Goal: Task Accomplishment & Management: Manage account settings

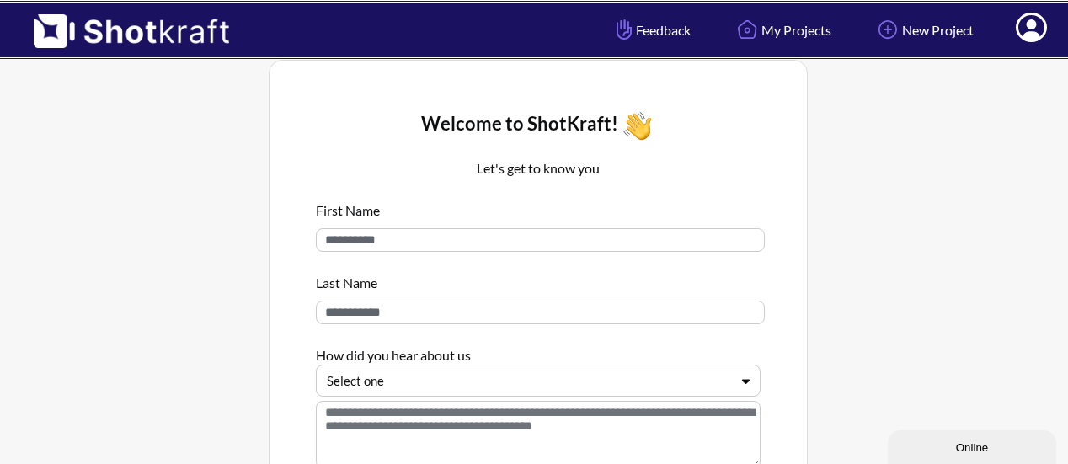
click at [511, 239] on input at bounding box center [540, 240] width 449 height 24
type input "****"
click at [360, 316] on input at bounding box center [540, 313] width 449 height 24
type input "*****"
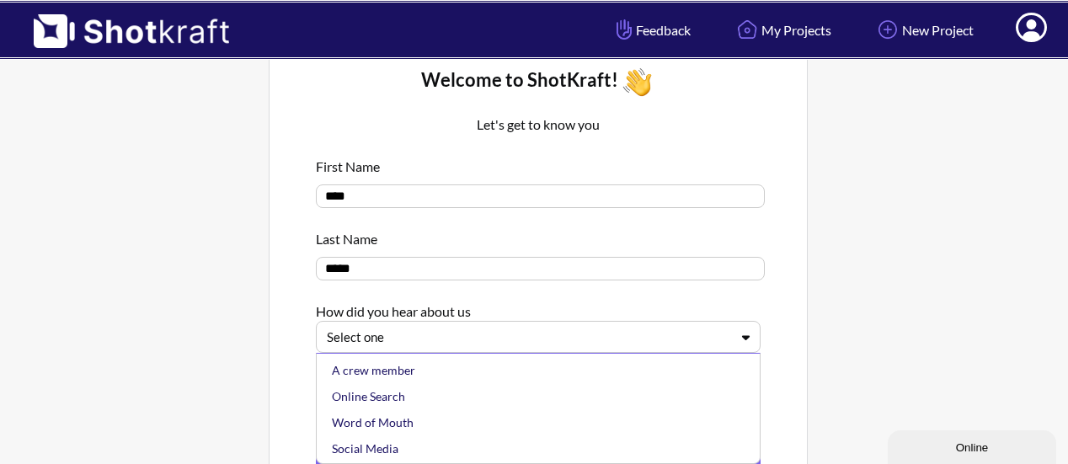
click at [664, 353] on div "5 results available. Use Up and Down to choose options, press Enter to select t…" at bounding box center [538, 337] width 445 height 32
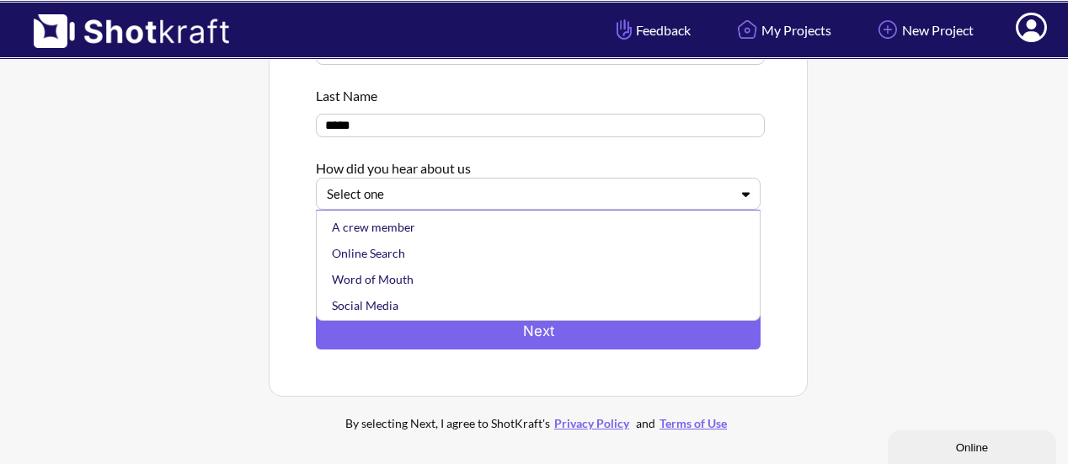
scroll to position [187, 0]
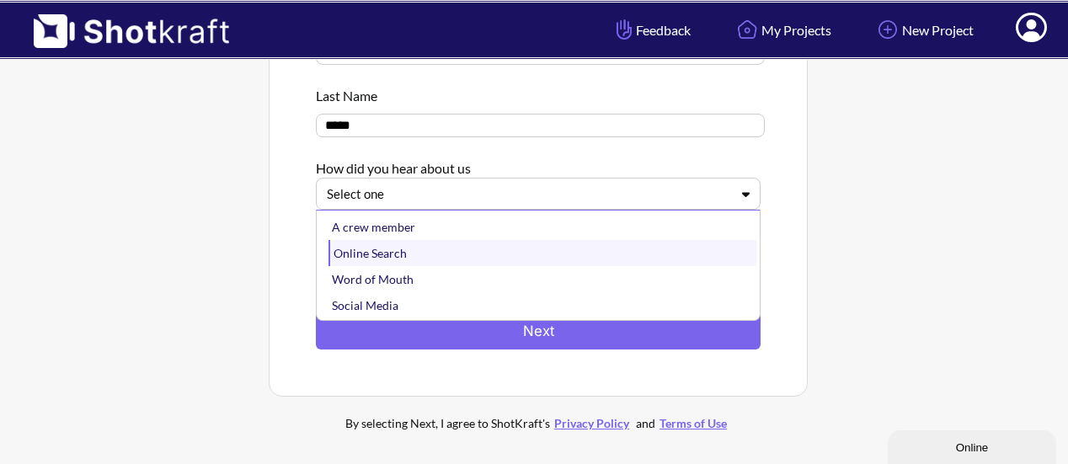
click at [392, 253] on div "Online Search" at bounding box center [542, 253] width 428 height 26
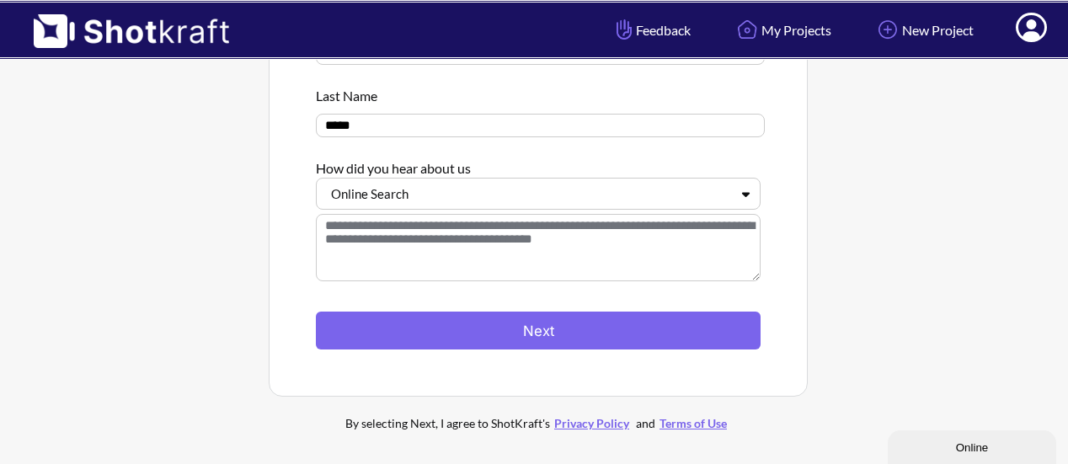
click at [515, 256] on textarea at bounding box center [538, 247] width 445 height 67
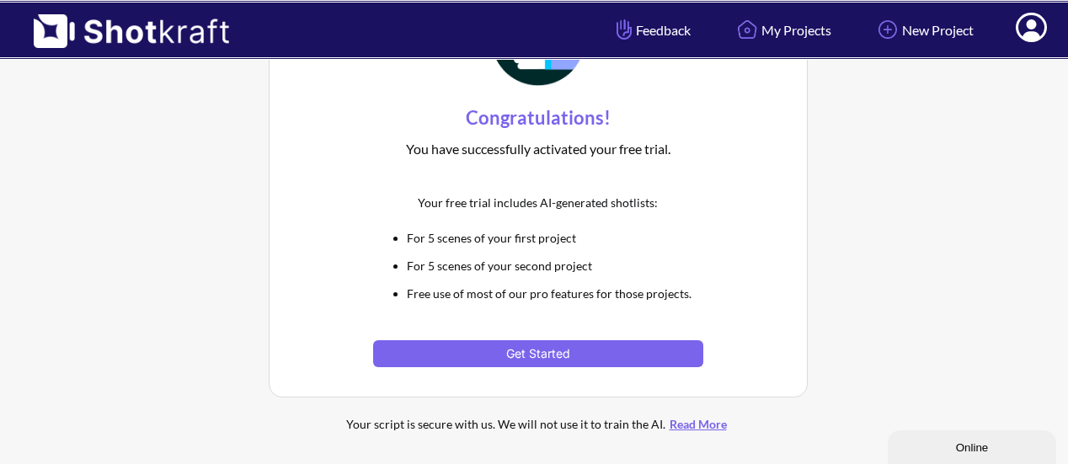
scroll to position [110, 0]
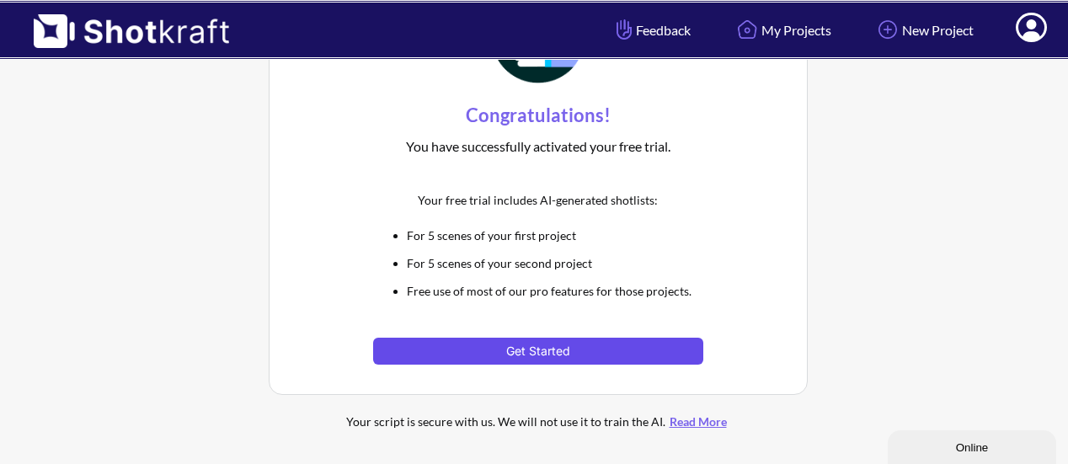
click at [540, 349] on button "Get Started" at bounding box center [537, 351] width 329 height 27
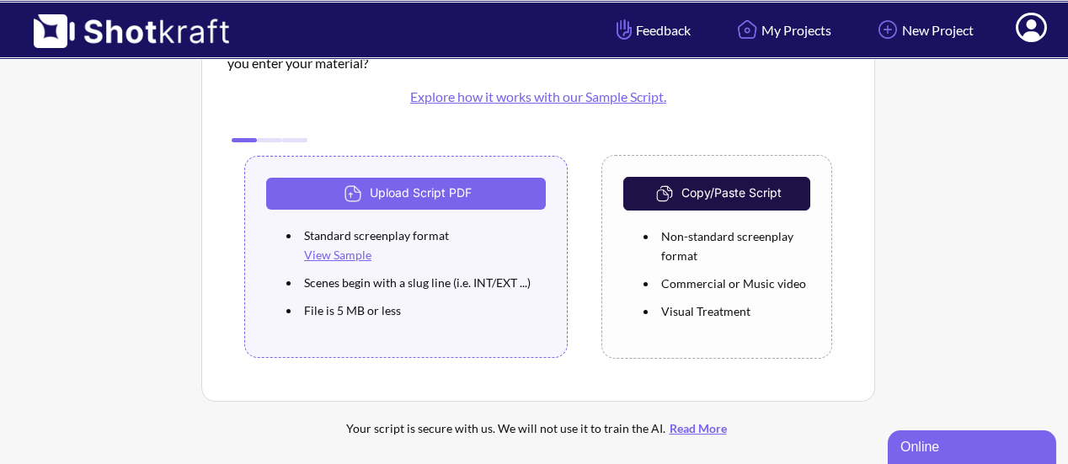
scroll to position [120, 0]
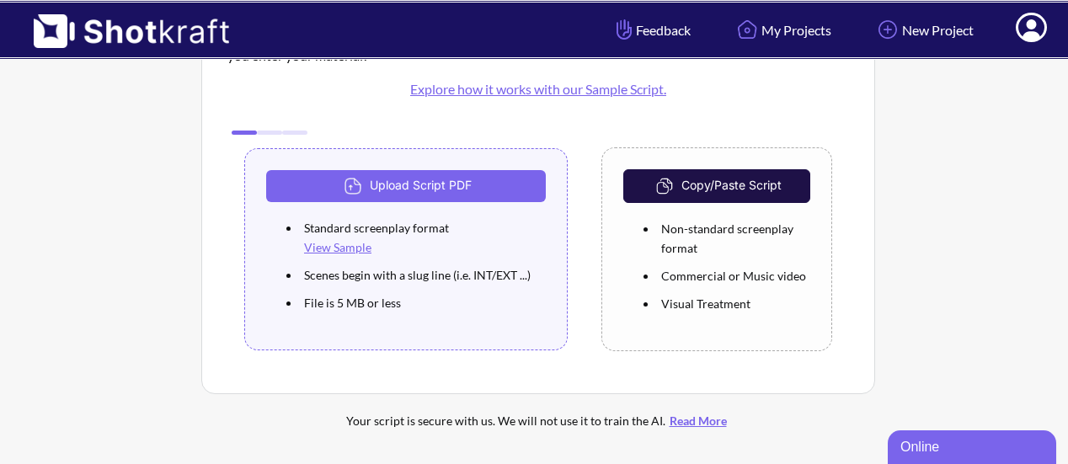
click at [490, 91] on link "Explore how it works with our Sample Script." at bounding box center [538, 89] width 256 height 16
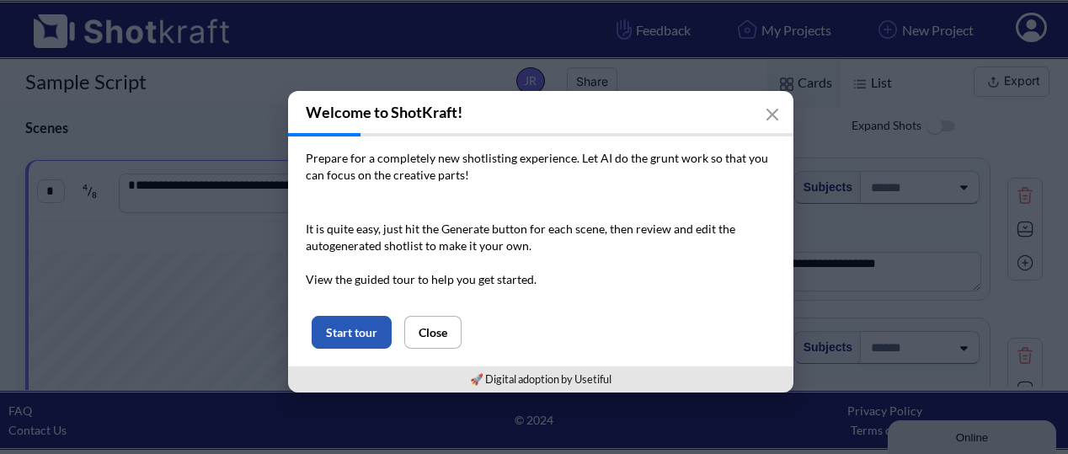
click at [361, 324] on button "Start tour" at bounding box center [352, 332] width 80 height 33
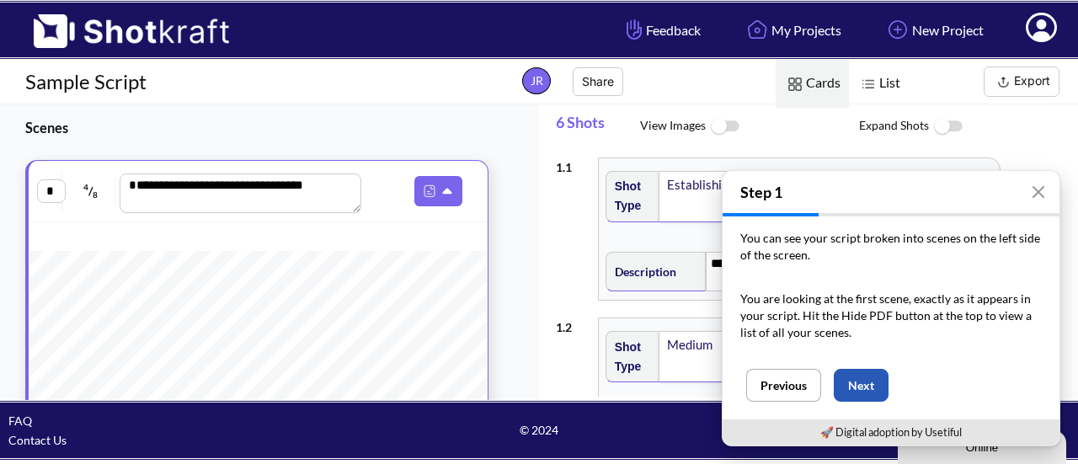
click at [871, 383] on button "Next" at bounding box center [861, 385] width 55 height 33
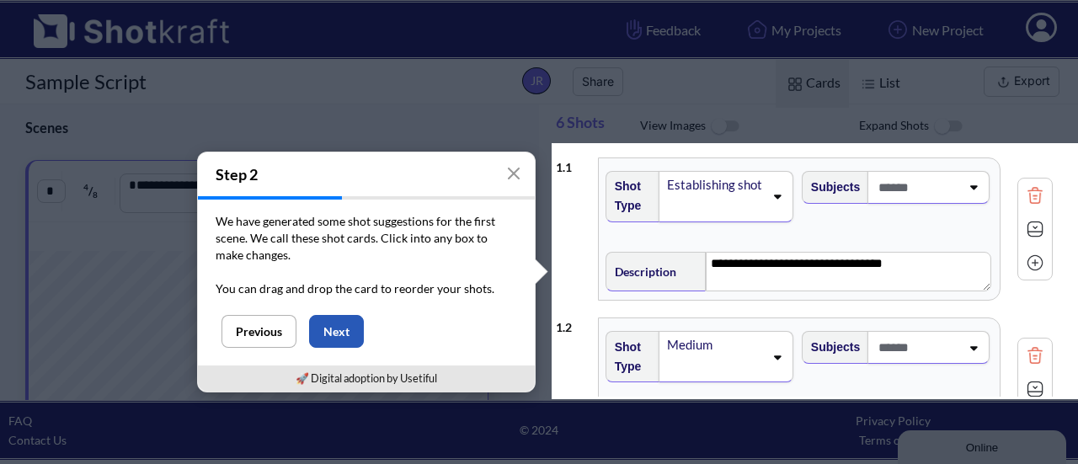
click at [337, 329] on button "Next" at bounding box center [336, 331] width 55 height 33
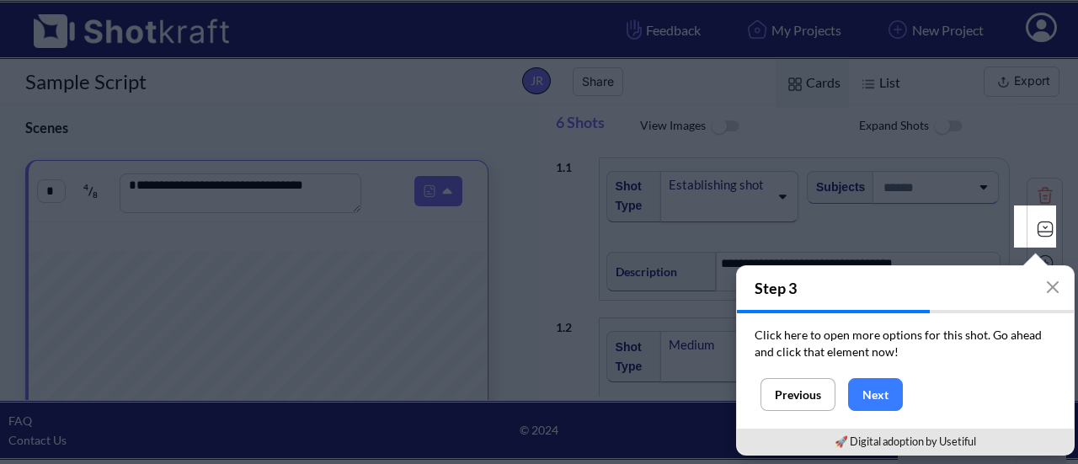
click at [1042, 223] on img at bounding box center [1044, 228] width 25 height 25
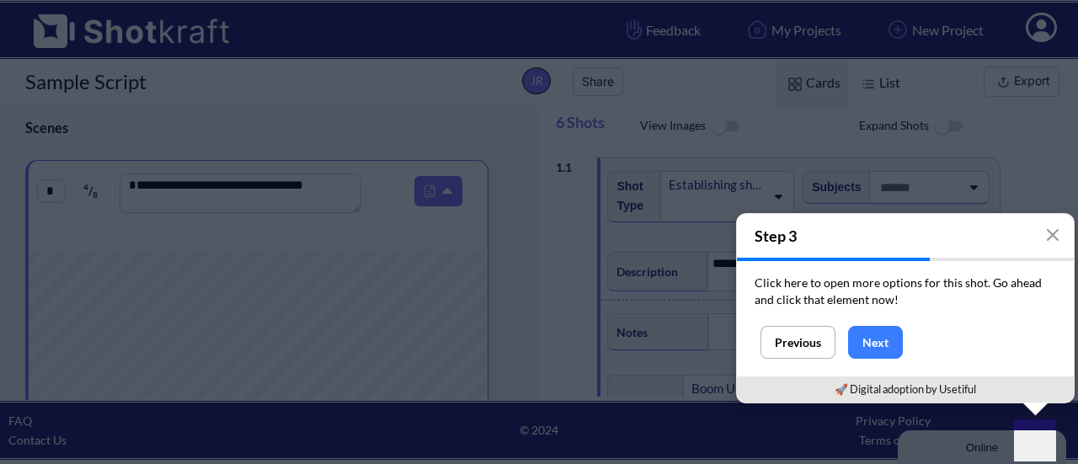
click at [1029, 450] on div "Online" at bounding box center [981, 447] width 143 height 13
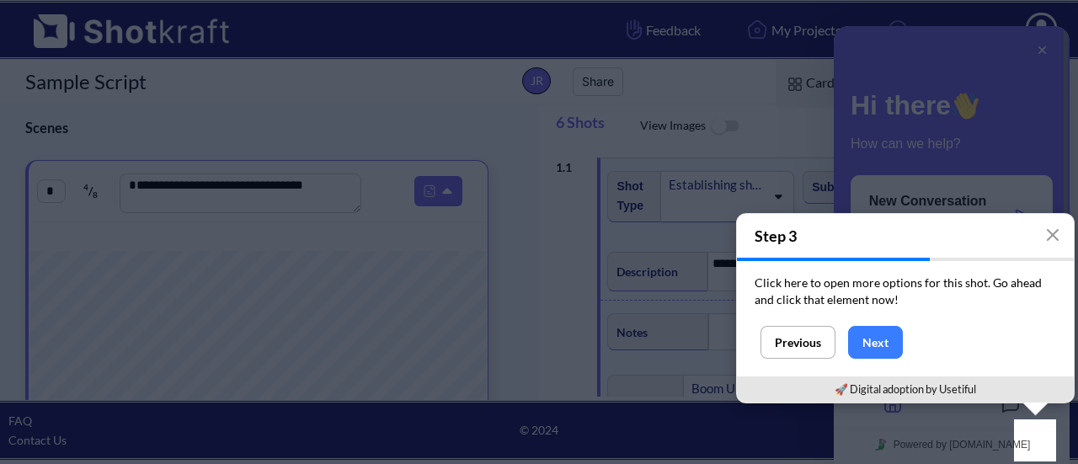
click at [1036, 446] on div "Powered by tawk.to" at bounding box center [952, 445] width 236 height 38
click at [1038, 430] on div "Powered by tawk.to" at bounding box center [952, 445] width 236 height 38
click at [1025, 425] on div at bounding box center [952, 405] width 236 height 42
click at [879, 343] on button "Next" at bounding box center [875, 342] width 55 height 33
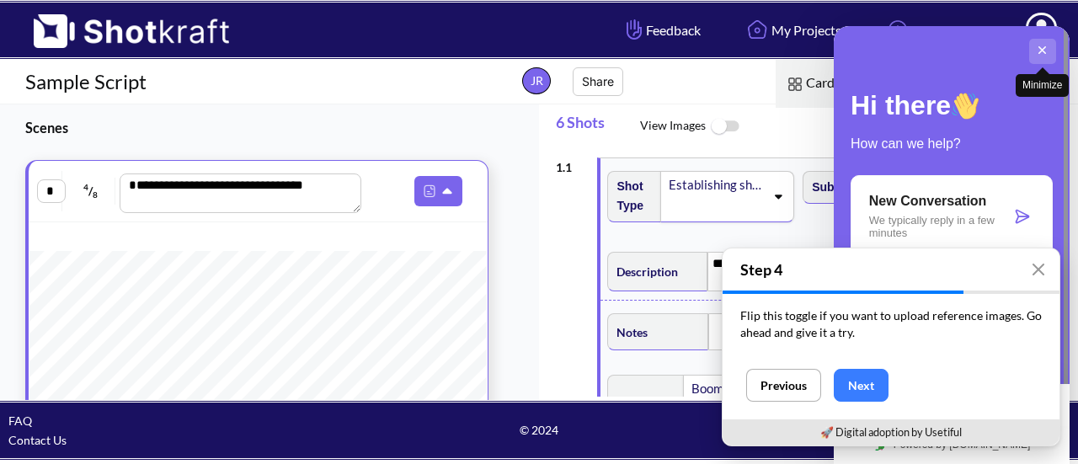
click at [1044, 47] on button "Minimize" at bounding box center [1042, 51] width 27 height 25
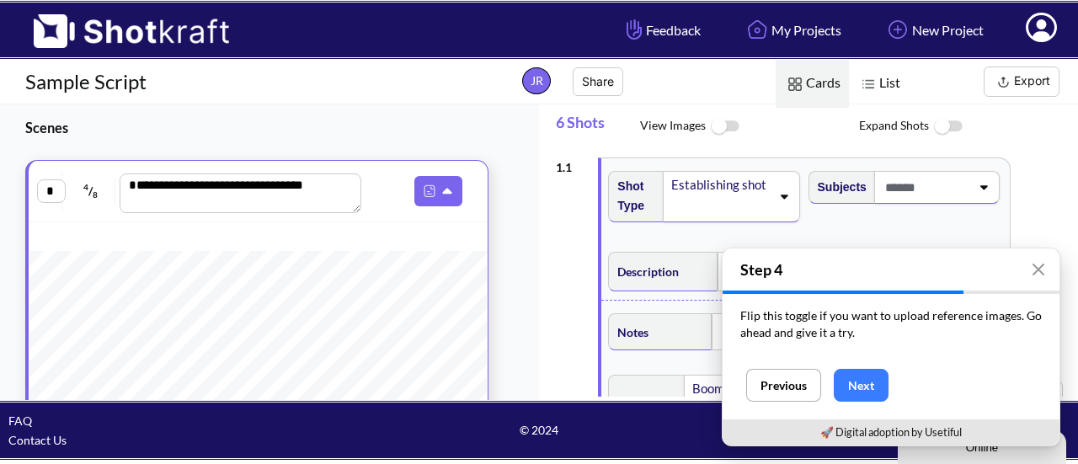
click at [652, 278] on span "Description" at bounding box center [644, 272] width 70 height 28
click at [728, 130] on img at bounding box center [725, 127] width 38 height 36
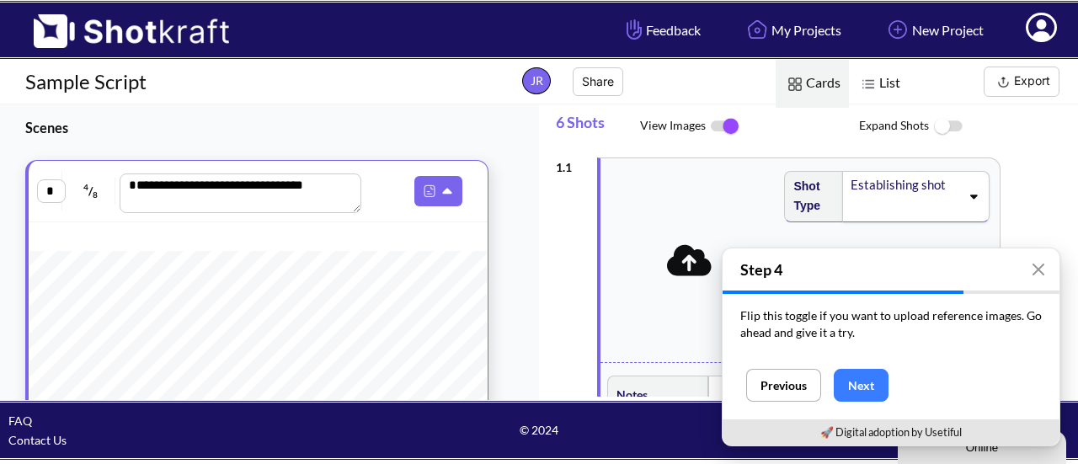
click at [728, 130] on img at bounding box center [725, 126] width 38 height 35
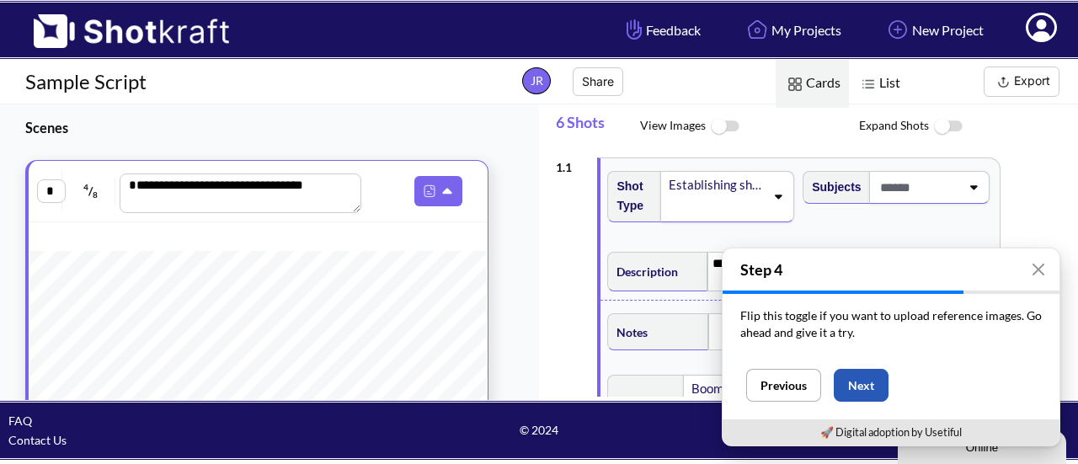
click at [855, 389] on button "Next" at bounding box center [861, 385] width 55 height 33
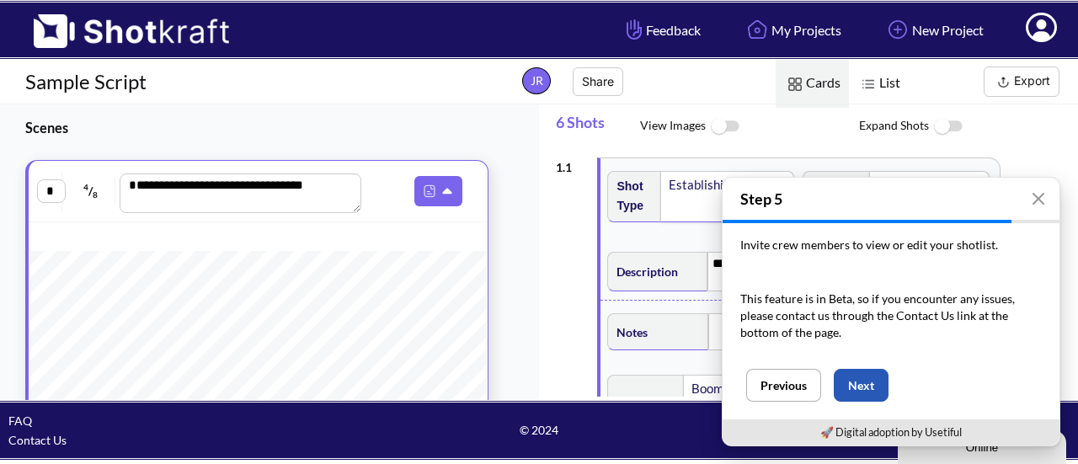
click at [849, 390] on button "Next" at bounding box center [861, 385] width 55 height 33
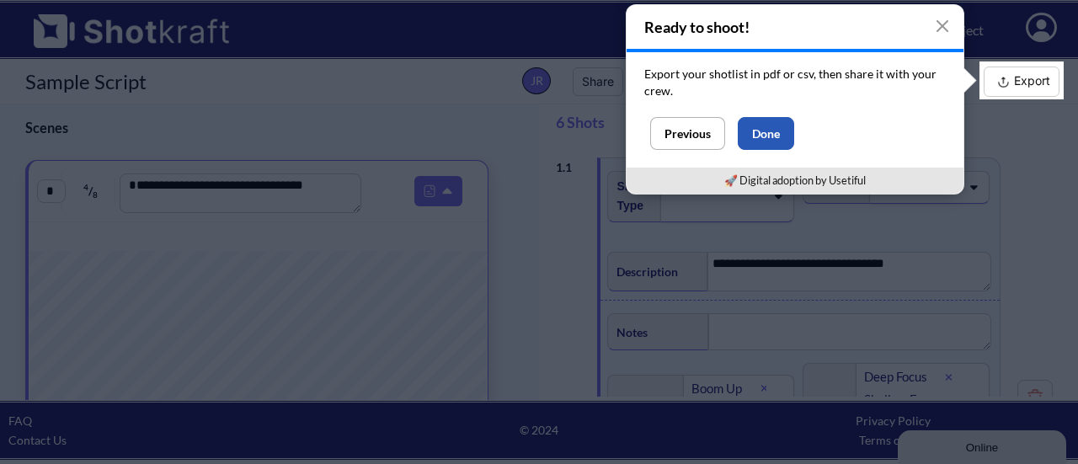
click at [755, 136] on button "Done" at bounding box center [766, 133] width 56 height 33
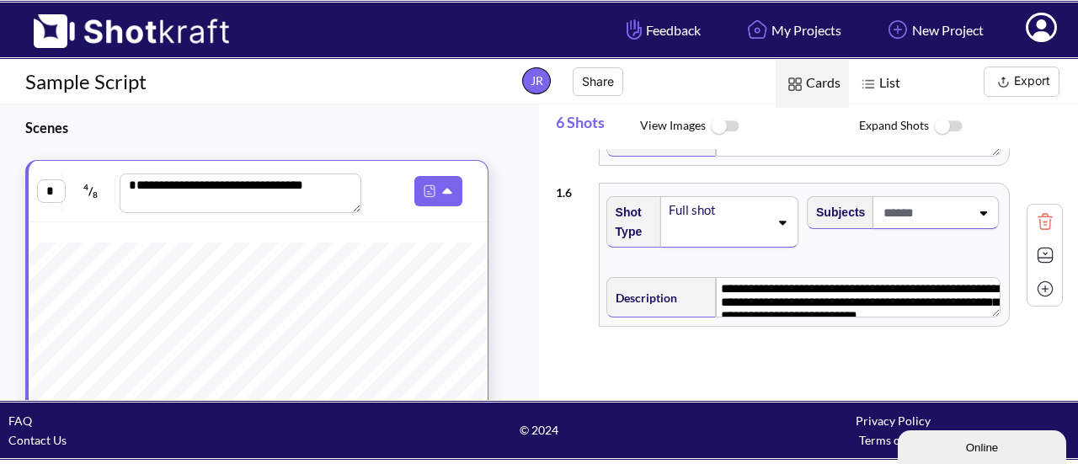
scroll to position [1201, 0]
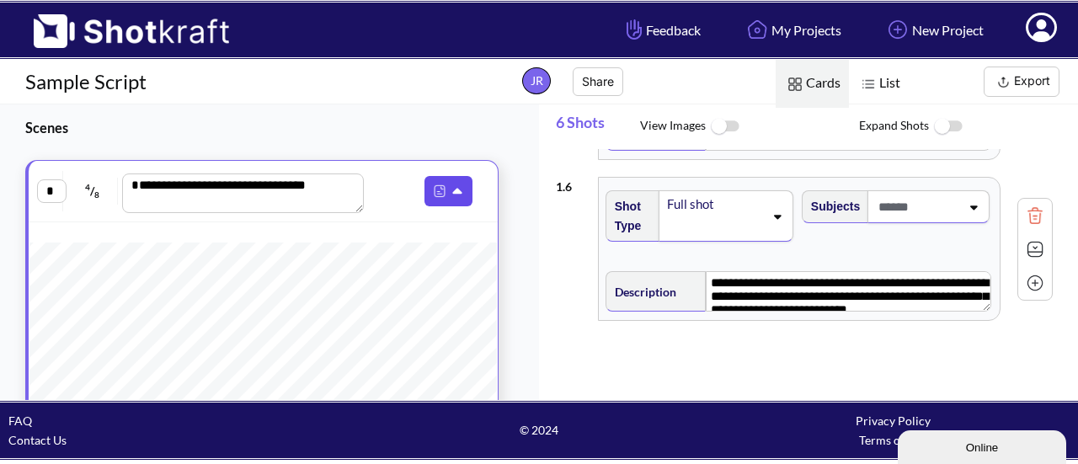
click at [451, 191] on icon at bounding box center [460, 191] width 18 height 15
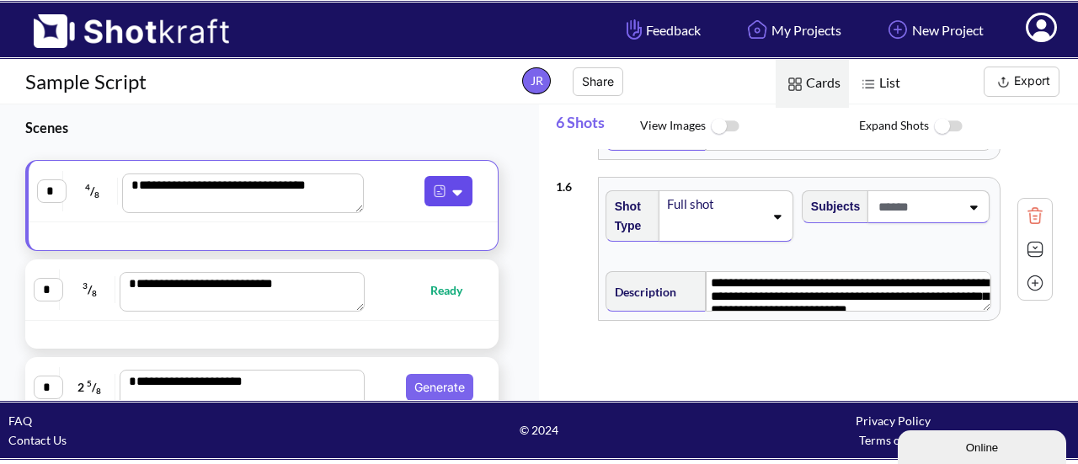
click at [451, 191] on icon at bounding box center [460, 191] width 18 height 15
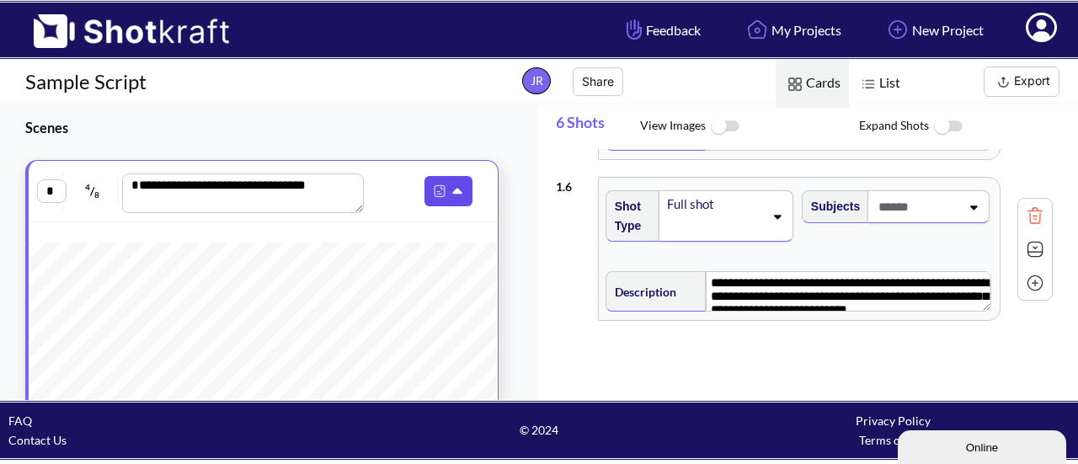
click at [451, 191] on icon at bounding box center [460, 191] width 18 height 15
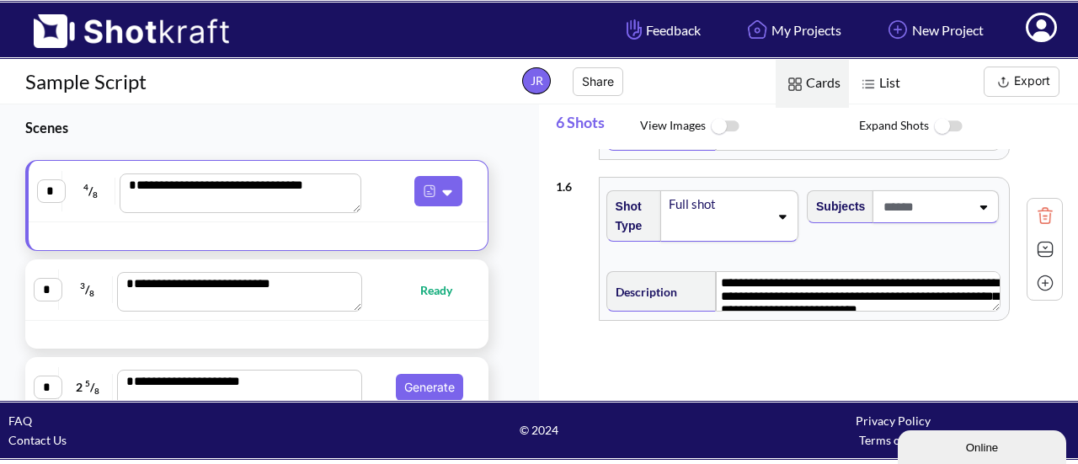
click at [987, 250] on div "Subjects" at bounding box center [904, 222] width 200 height 81
click at [987, 250] on div "Subjects" at bounding box center [906, 222] width 200 height 81
click at [985, 265] on div "**********" at bounding box center [804, 289] width 399 height 52
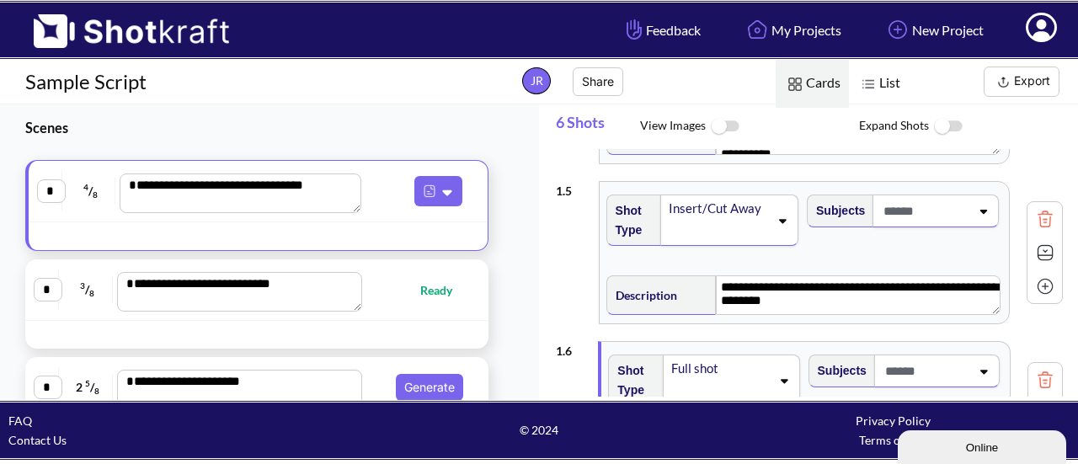
scroll to position [1020, 0]
click at [1032, 266] on img at bounding box center [1044, 253] width 25 height 25
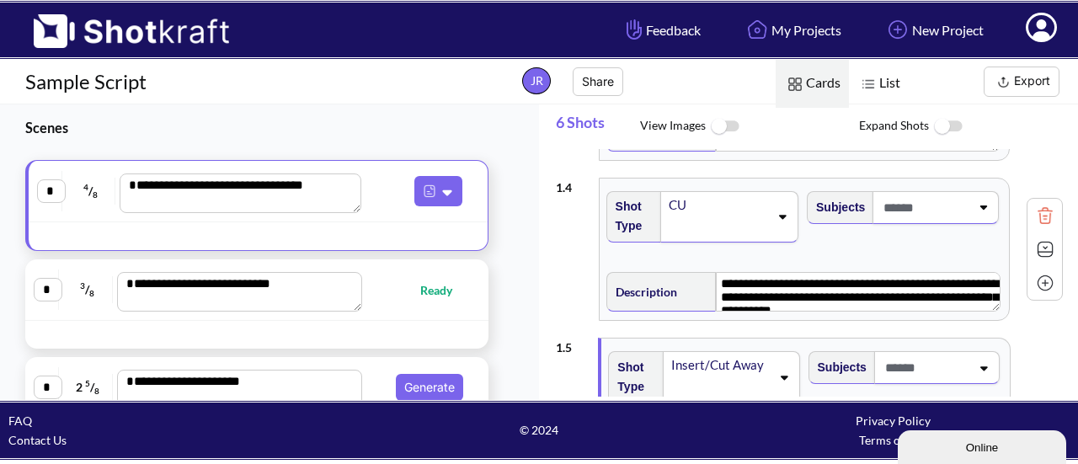
scroll to position [861, 0]
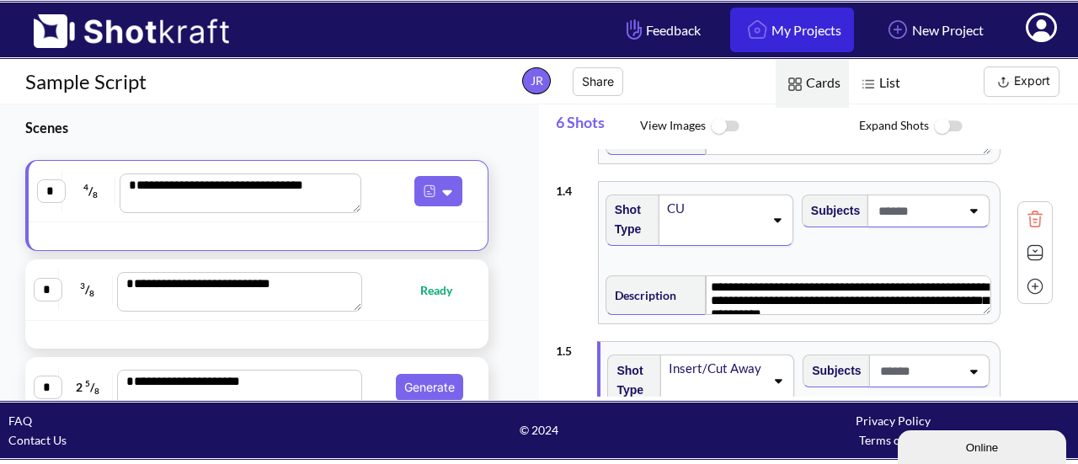
click at [746, 28] on img at bounding box center [757, 29] width 29 height 29
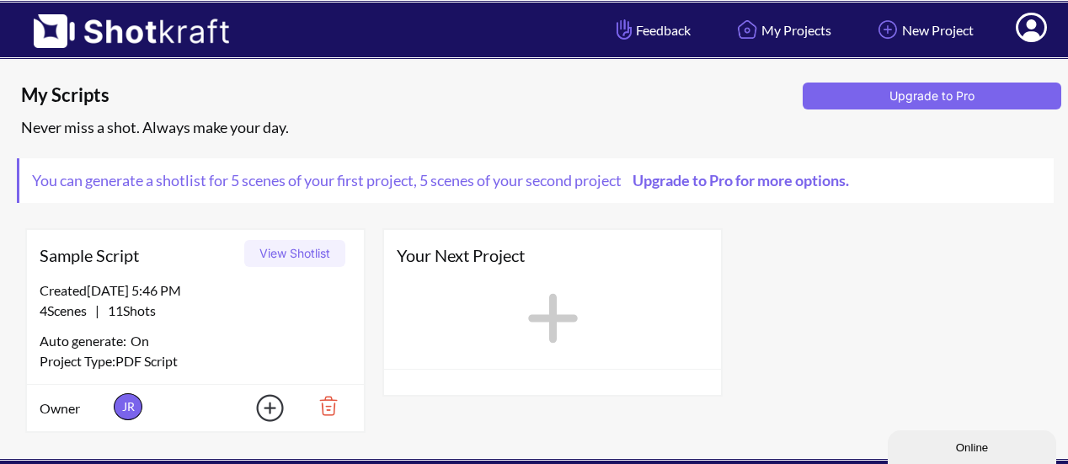
click at [544, 313] on icon at bounding box center [553, 318] width 68 height 76
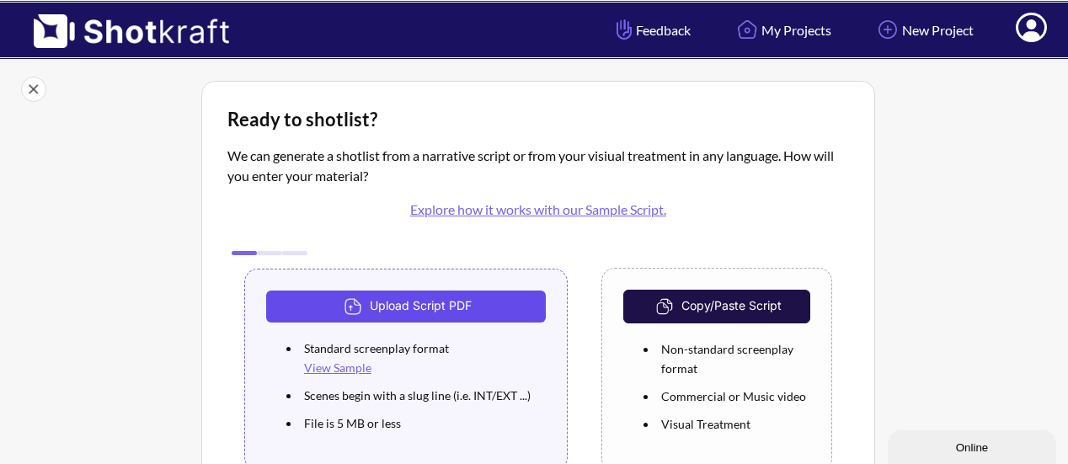
click at [436, 297] on button "Upload Script PDF" at bounding box center [406, 307] width 280 height 32
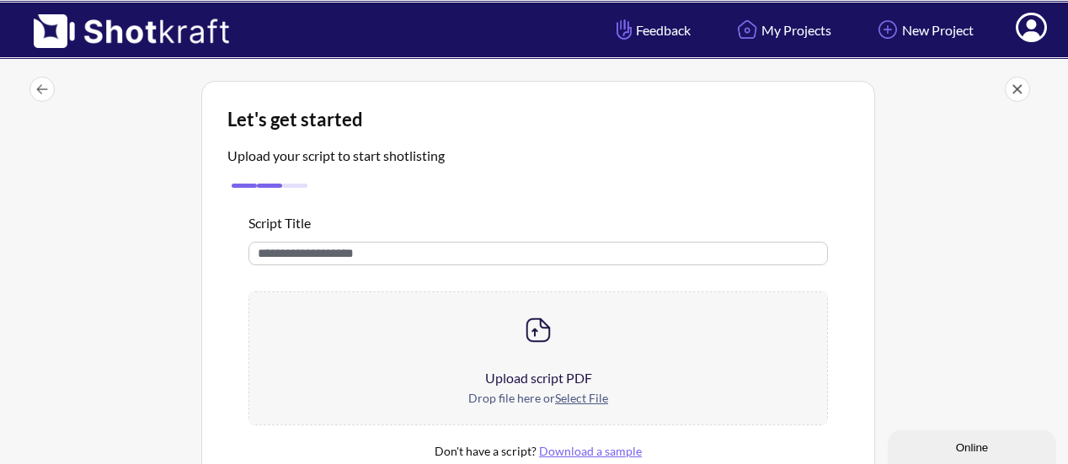
click at [589, 396] on u "Select File" at bounding box center [581, 398] width 53 height 14
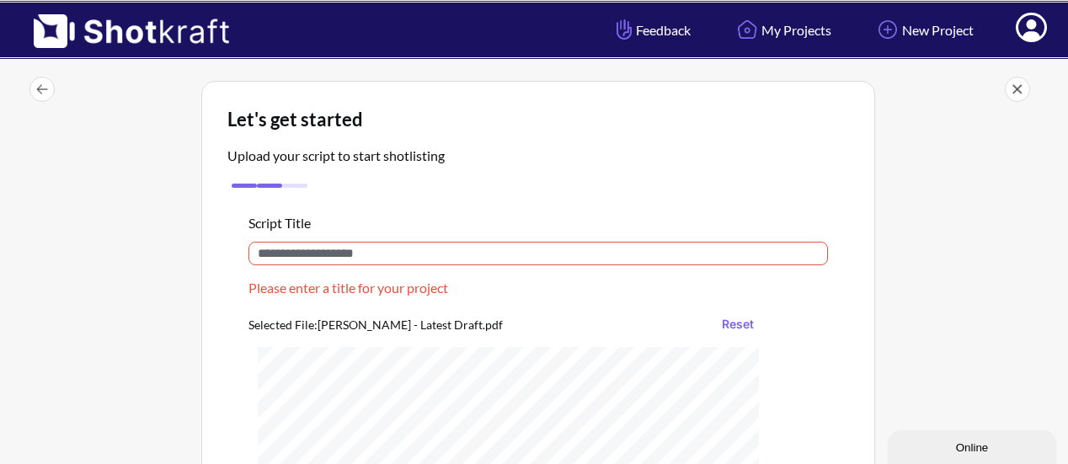
click at [468, 253] on input "text" at bounding box center [537, 254] width 579 height 24
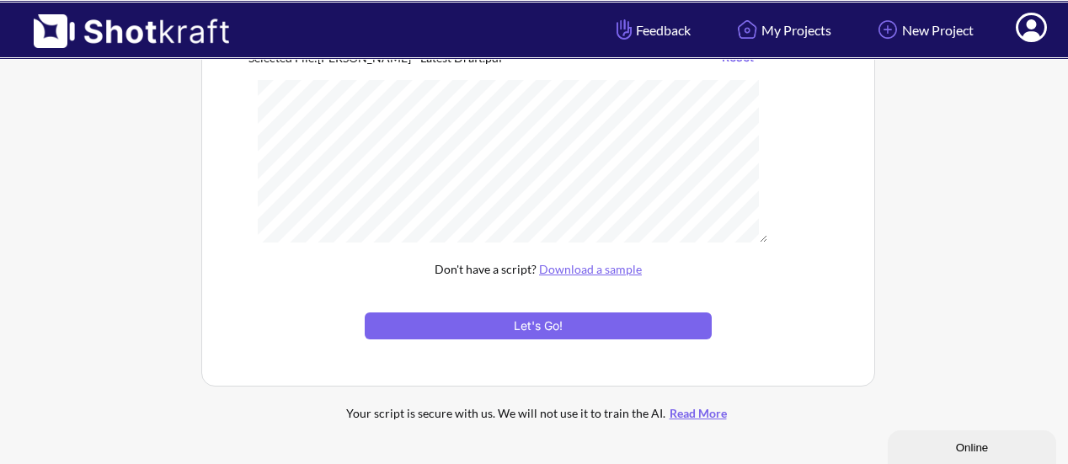
scroll to position [239, 0]
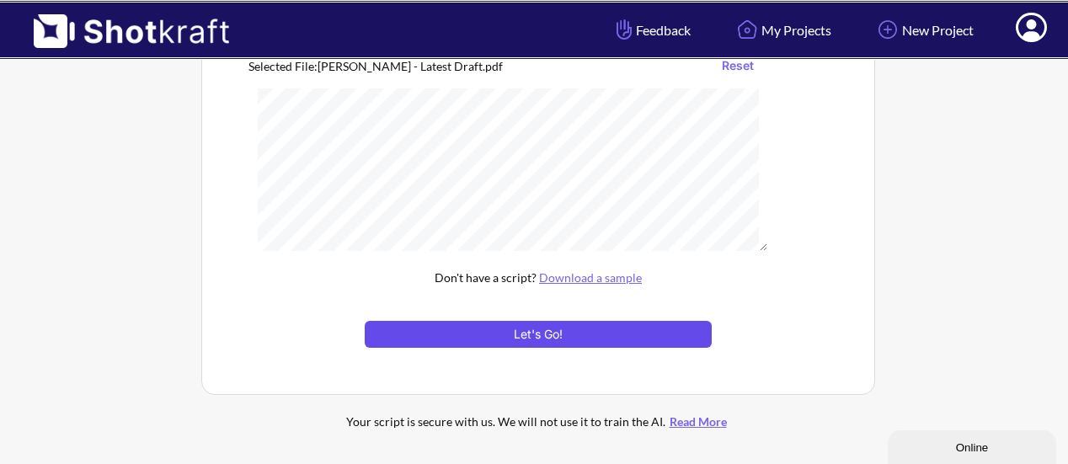
type input "**********"
click at [568, 330] on button "Let's Go!" at bounding box center [538, 334] width 347 height 27
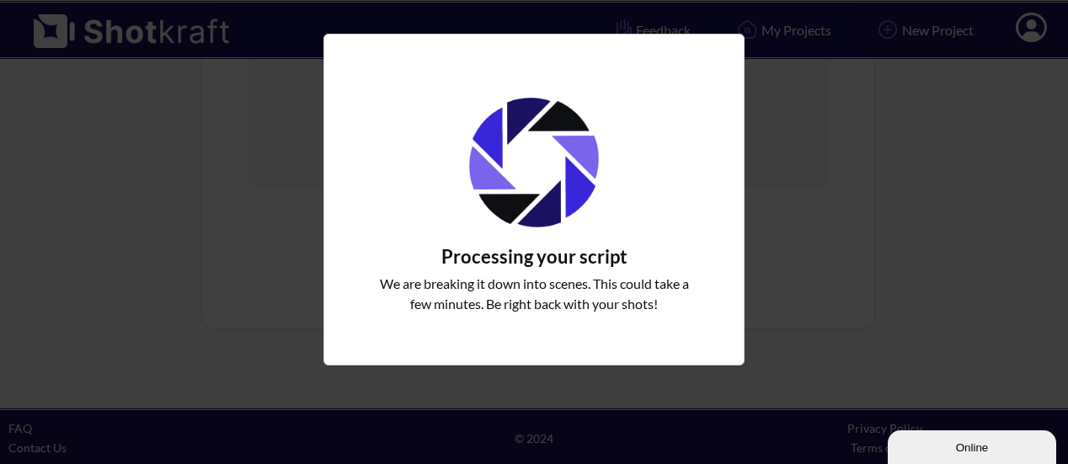
scroll to position [216, 0]
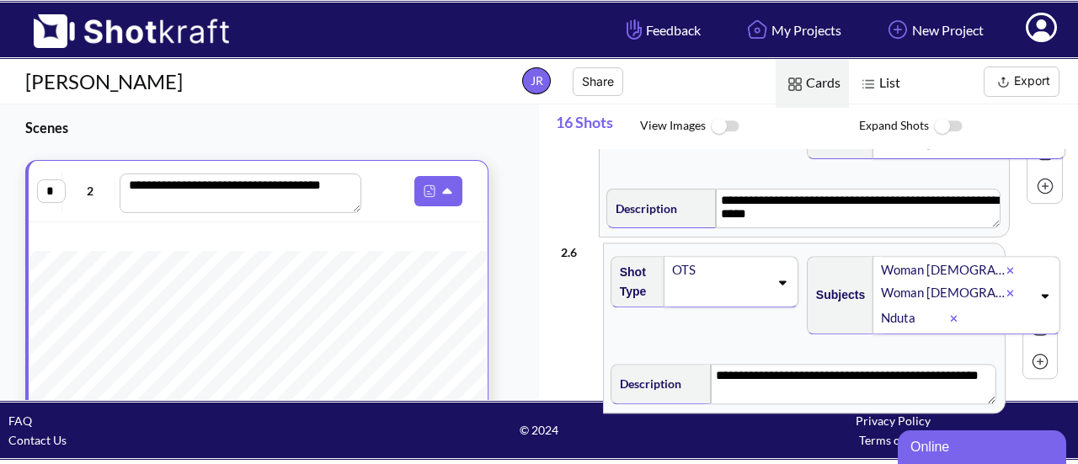
scroll to position [795, 0]
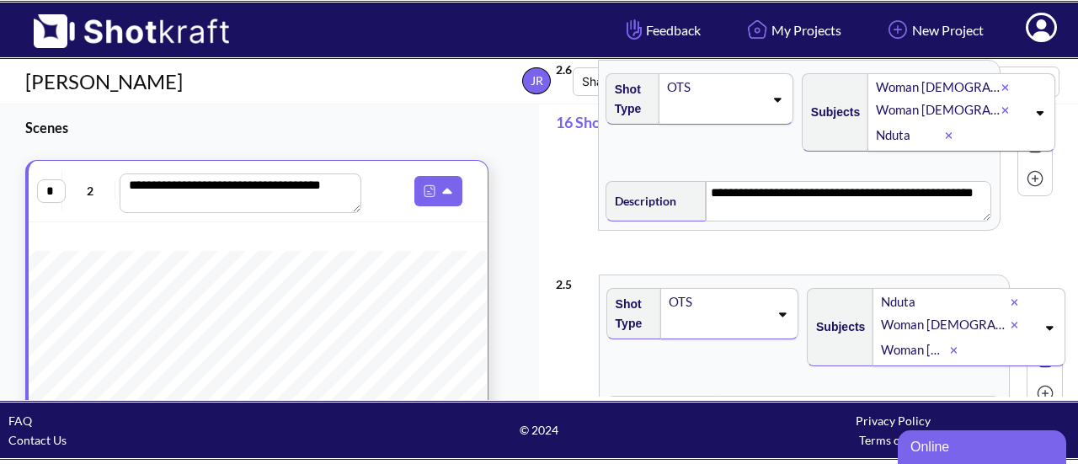
type textarea "**********"
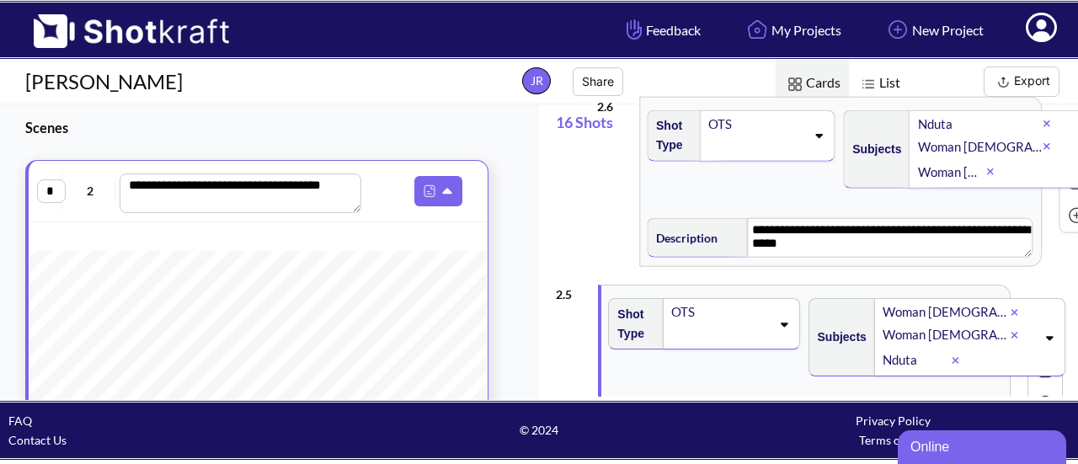
scroll to position [758, 0]
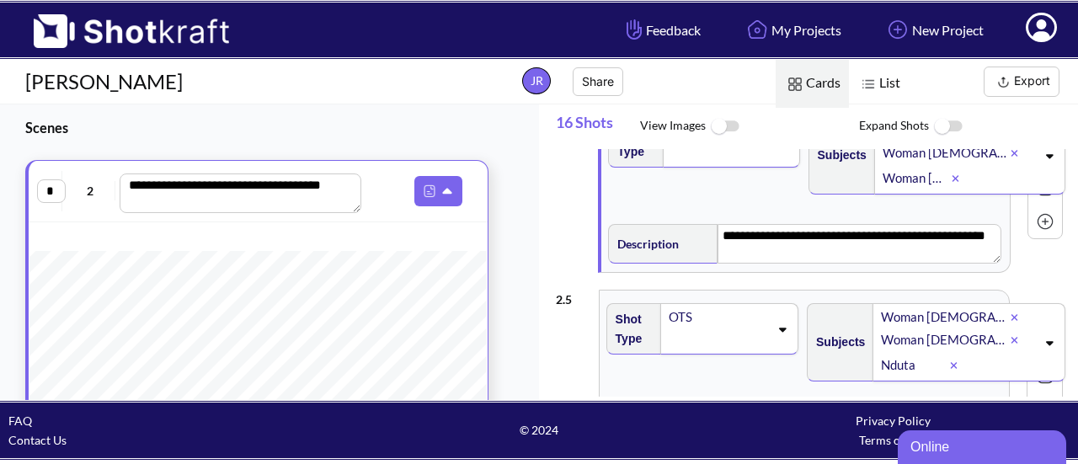
type textarea "**********"
click at [726, 118] on img at bounding box center [725, 127] width 38 height 36
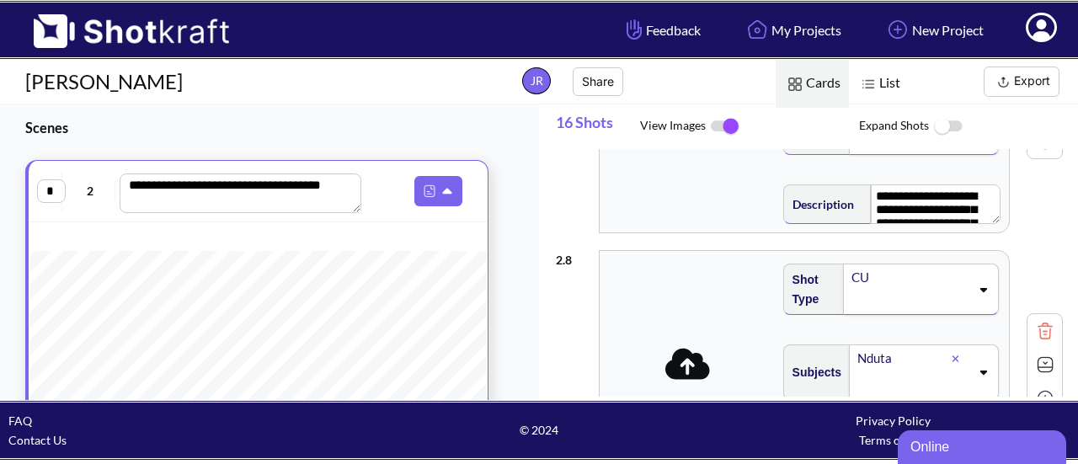
scroll to position [0, 0]
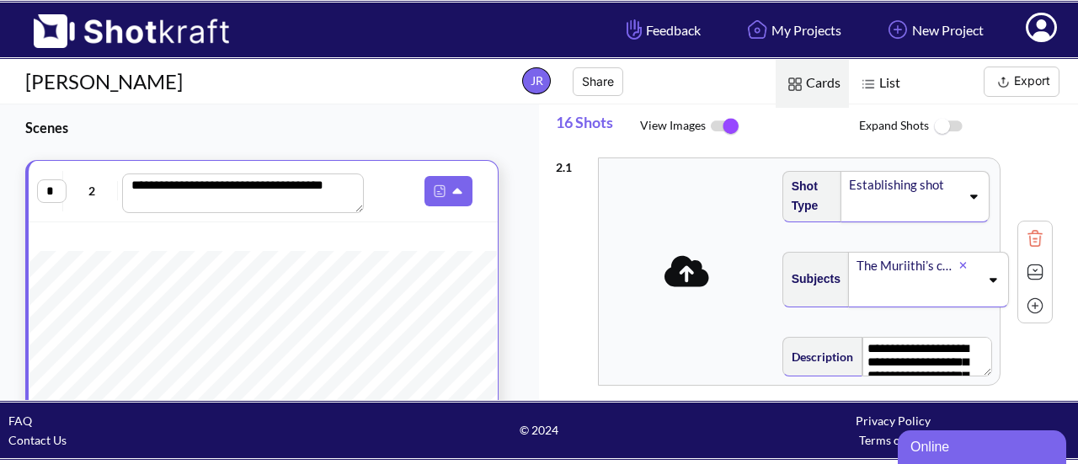
click at [93, 190] on span "2" at bounding box center [92, 190] width 51 height 19
click at [52, 195] on input "*" at bounding box center [51, 191] width 29 height 24
type input "*"
click at [1032, 11] on span at bounding box center [1041, 30] width 56 height 52
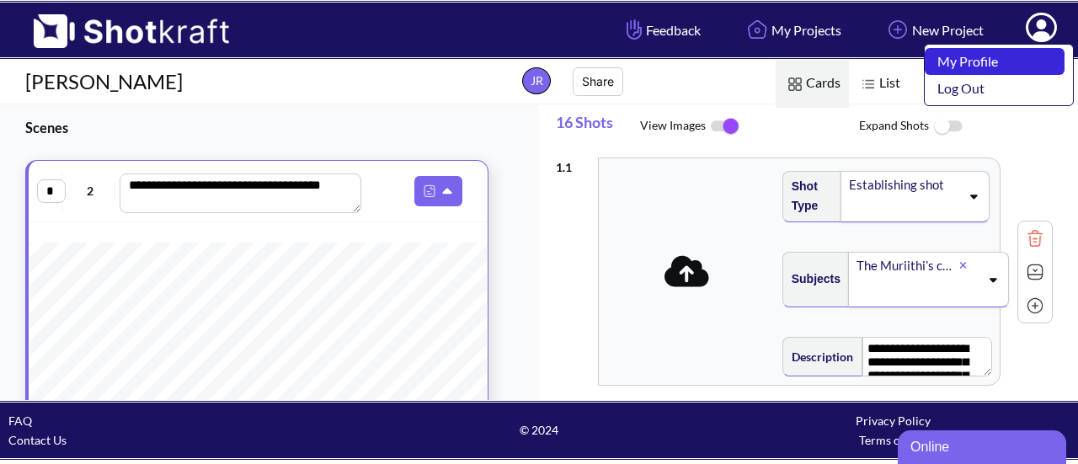
click at [963, 58] on link "My Profile" at bounding box center [995, 61] width 140 height 27
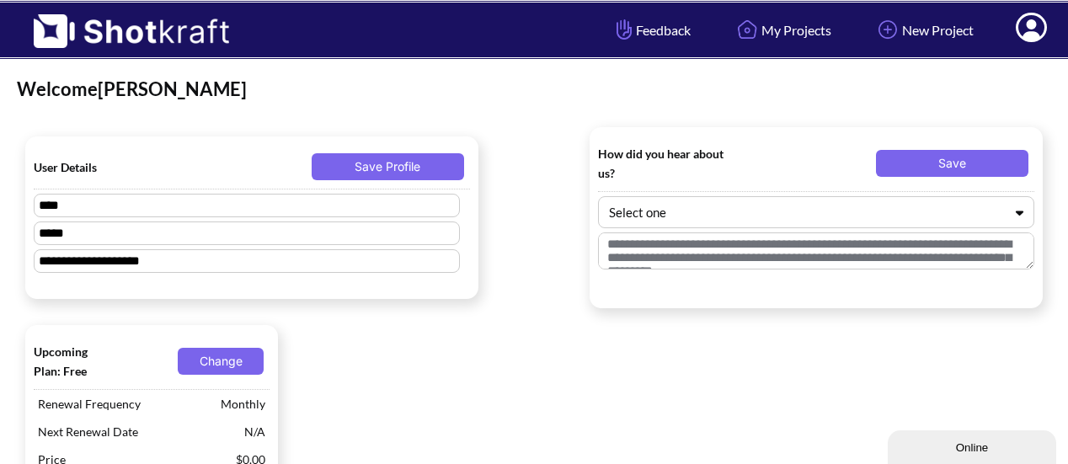
type textarea "********"
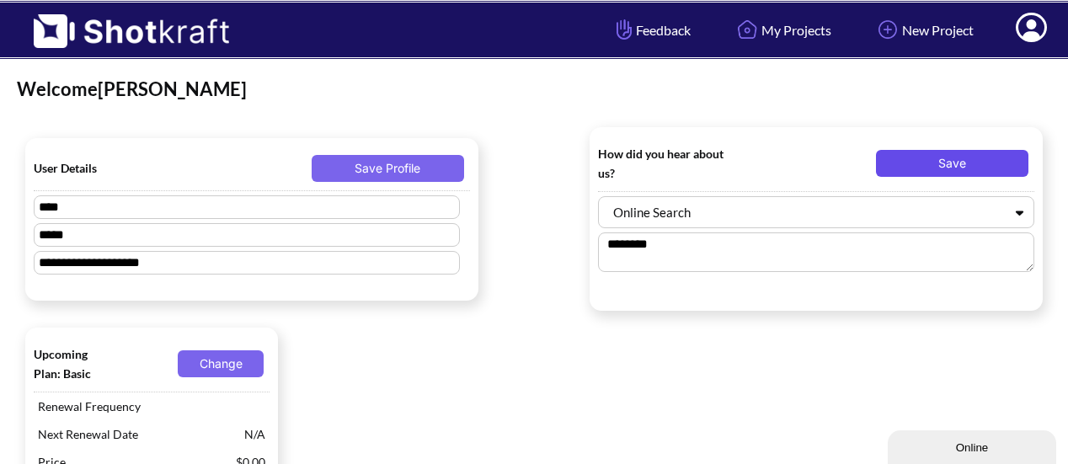
click at [940, 162] on button "Save" at bounding box center [952, 163] width 152 height 27
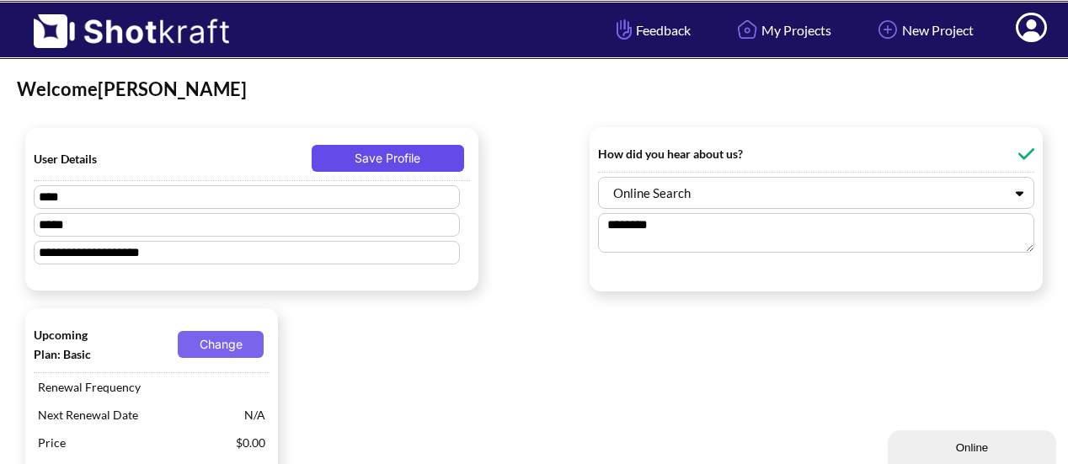
click at [395, 163] on button "Save Profile" at bounding box center [388, 158] width 152 height 27
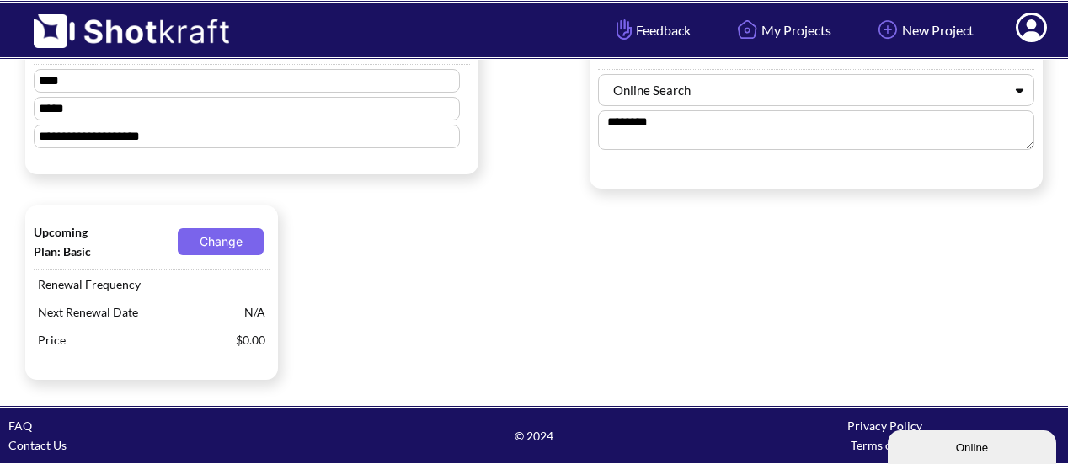
scroll to position [119, 0]
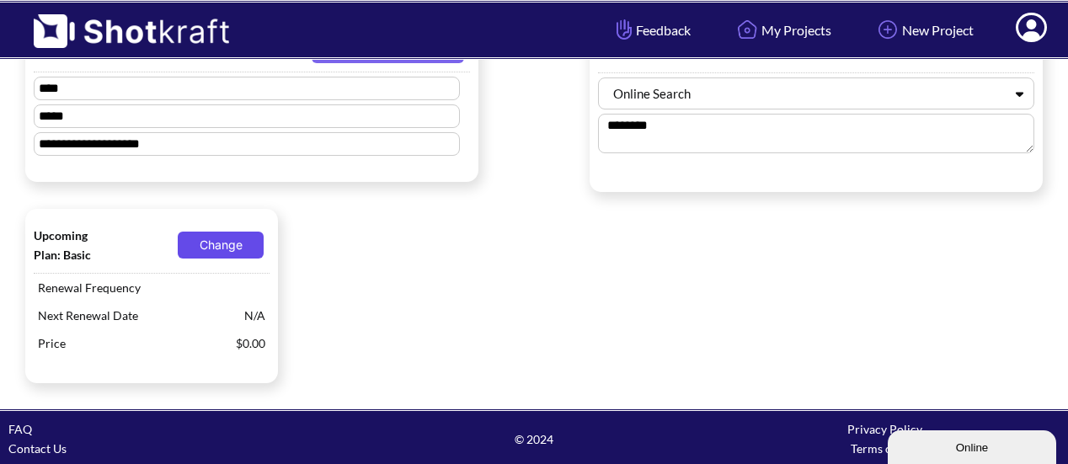
click at [232, 248] on button "Change" at bounding box center [221, 245] width 86 height 27
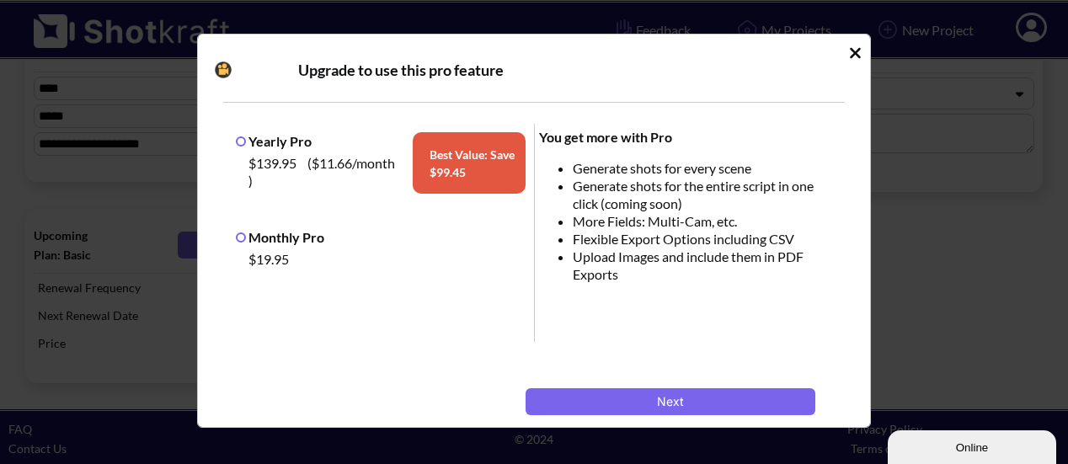
click at [241, 237] on label "Monthly Pro" at bounding box center [280, 237] width 88 height 16
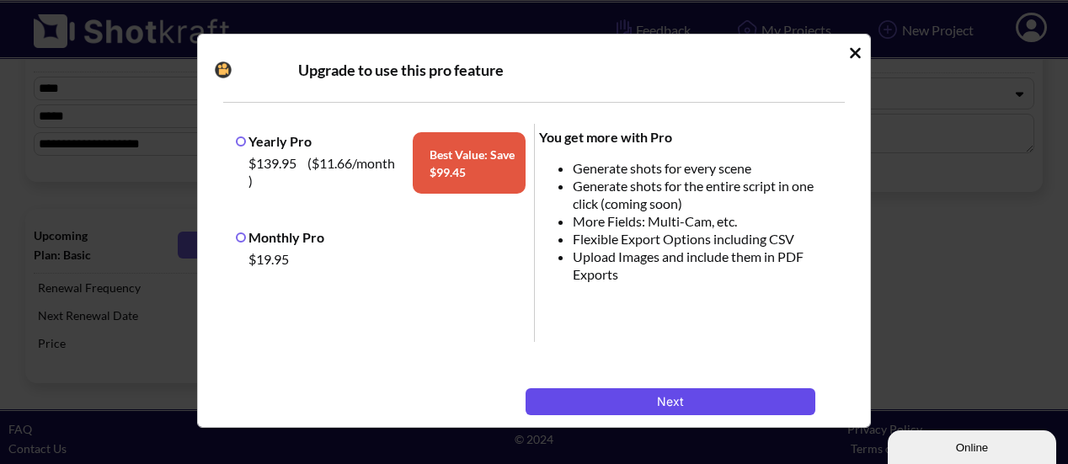
click at [614, 392] on button "Next" at bounding box center [670, 401] width 290 height 27
